Goal: Task Accomplishment & Management: Use online tool/utility

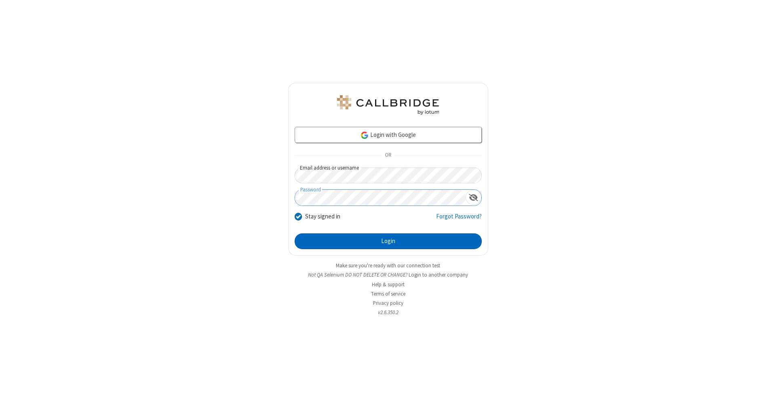
click at [388, 242] on button "Login" at bounding box center [388, 242] width 187 height 16
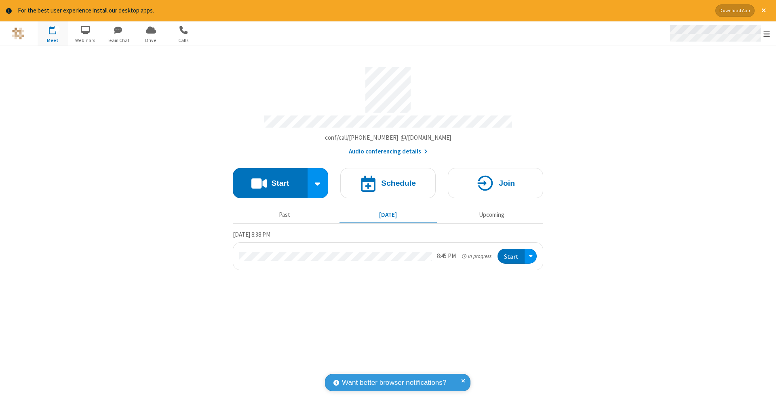
click at [766, 34] on span "Open menu" at bounding box center [766, 34] width 6 height 8
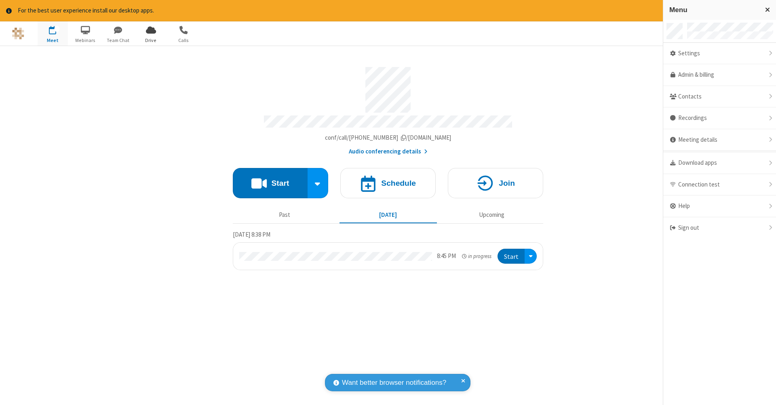
click at [151, 40] on span "Drive" at bounding box center [151, 40] width 30 height 7
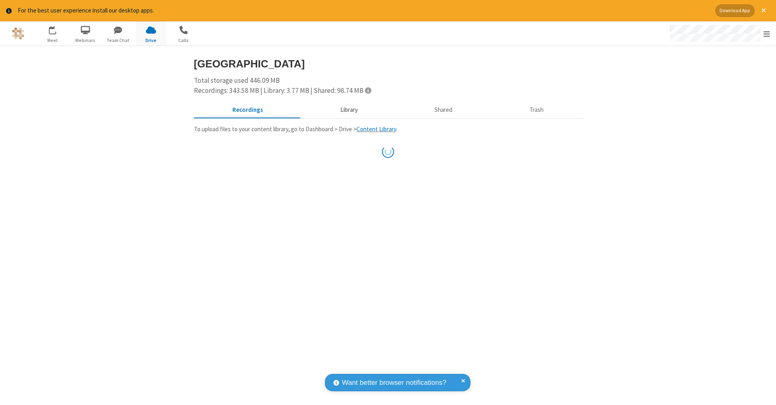
click at [345, 109] on button "Library" at bounding box center [348, 109] width 95 height 15
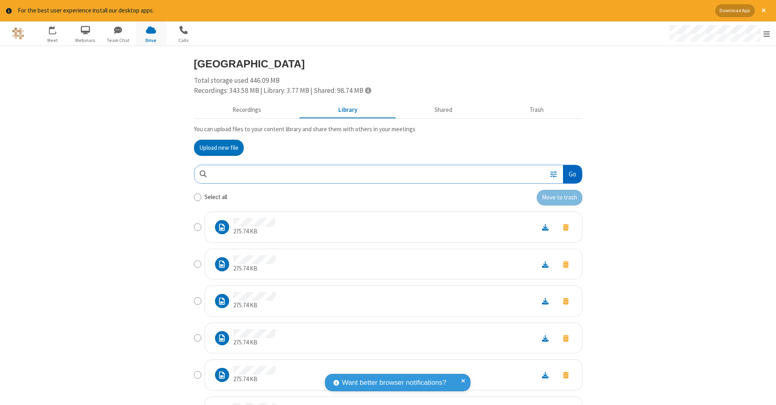
click at [569, 173] on button "Go" at bounding box center [572, 174] width 19 height 18
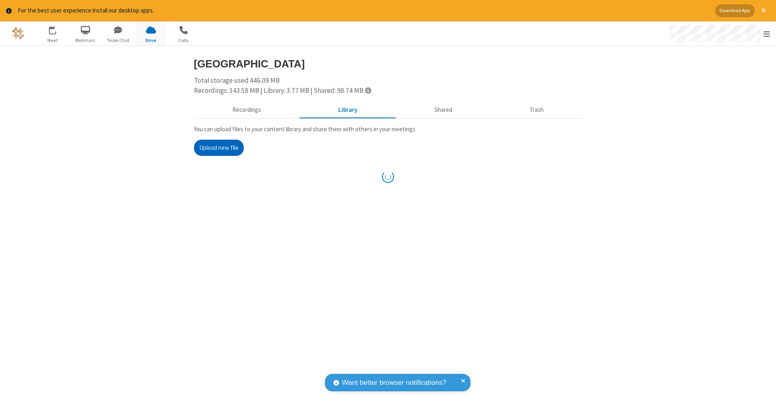
click at [215, 147] on button "Upload new file" at bounding box center [219, 148] width 50 height 16
